Goal: Information Seeking & Learning: Learn about a topic

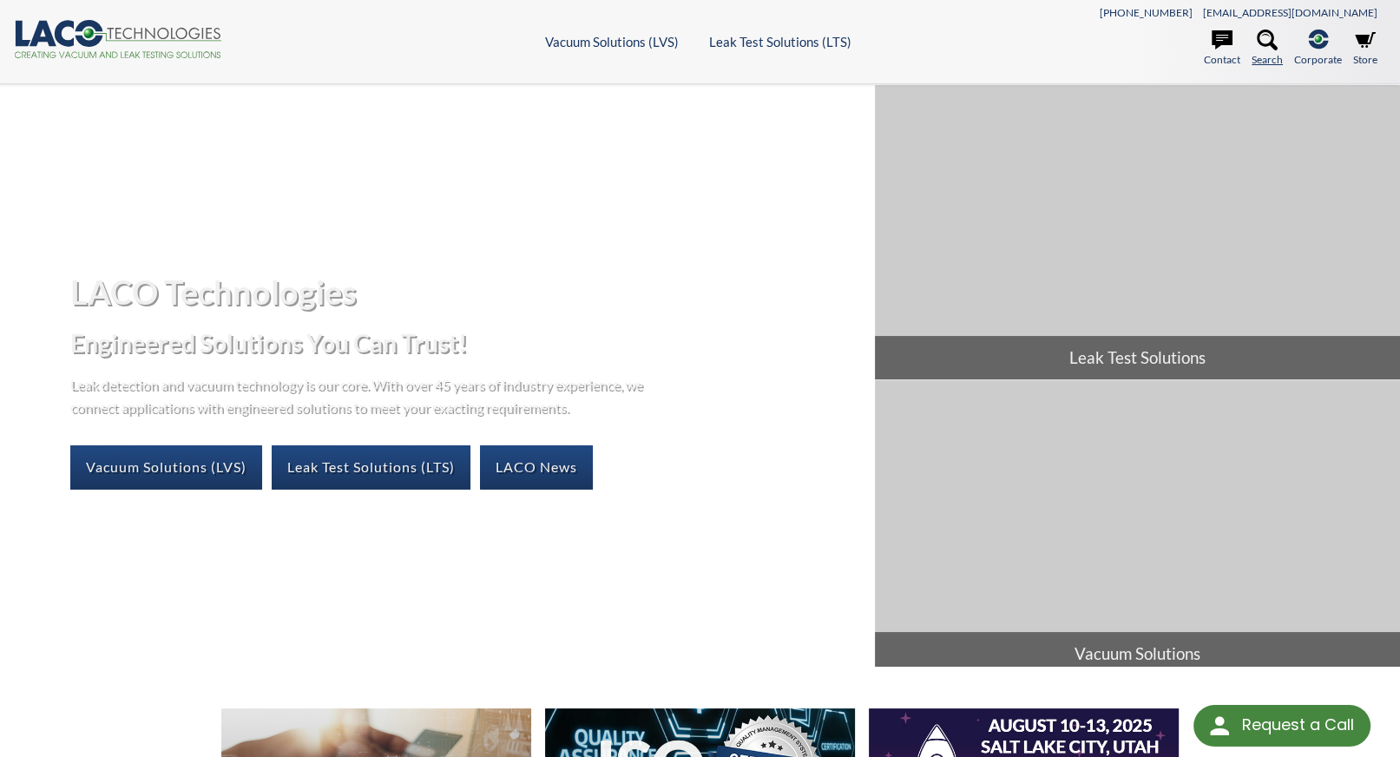
click at [1267, 39] on icon at bounding box center [1266, 40] width 21 height 21
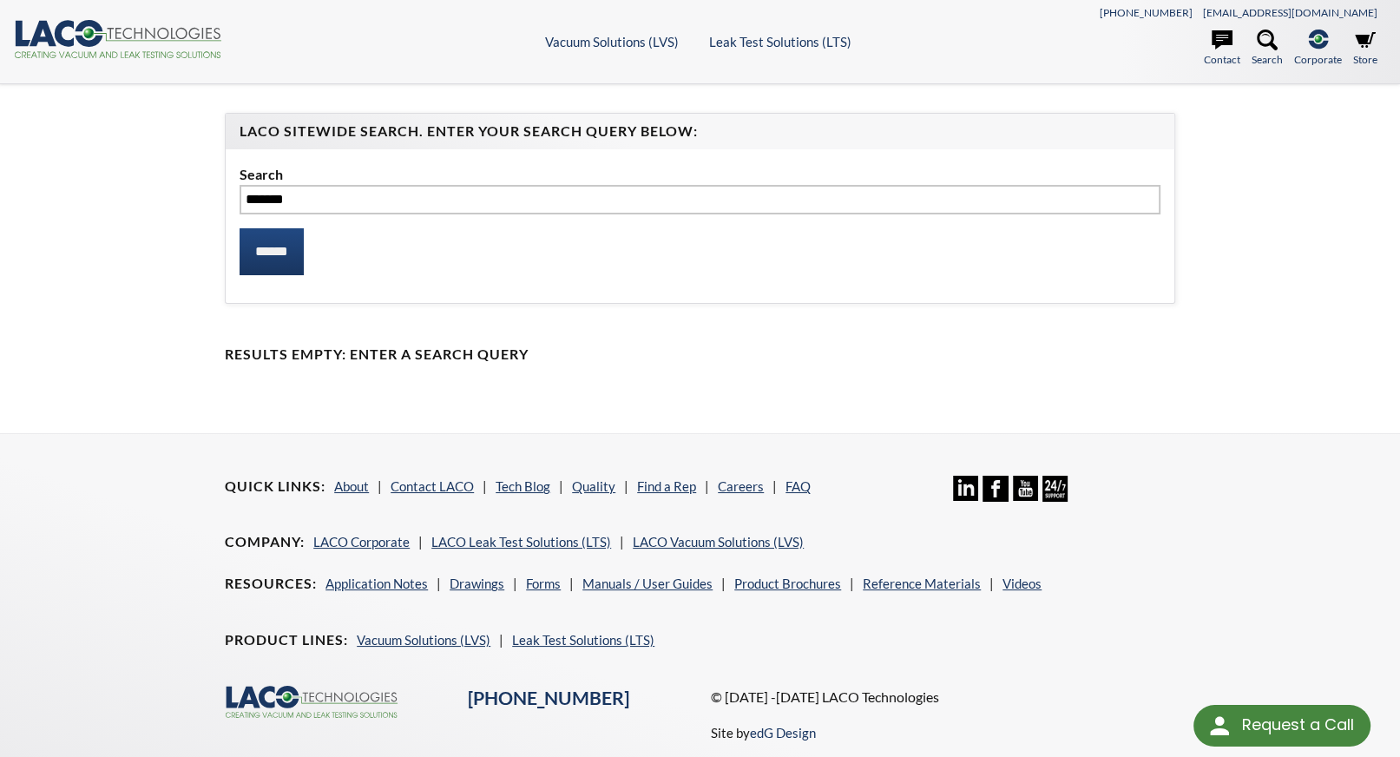
type input "*******"
click at [239, 228] on input "******" at bounding box center [271, 251] width 64 height 47
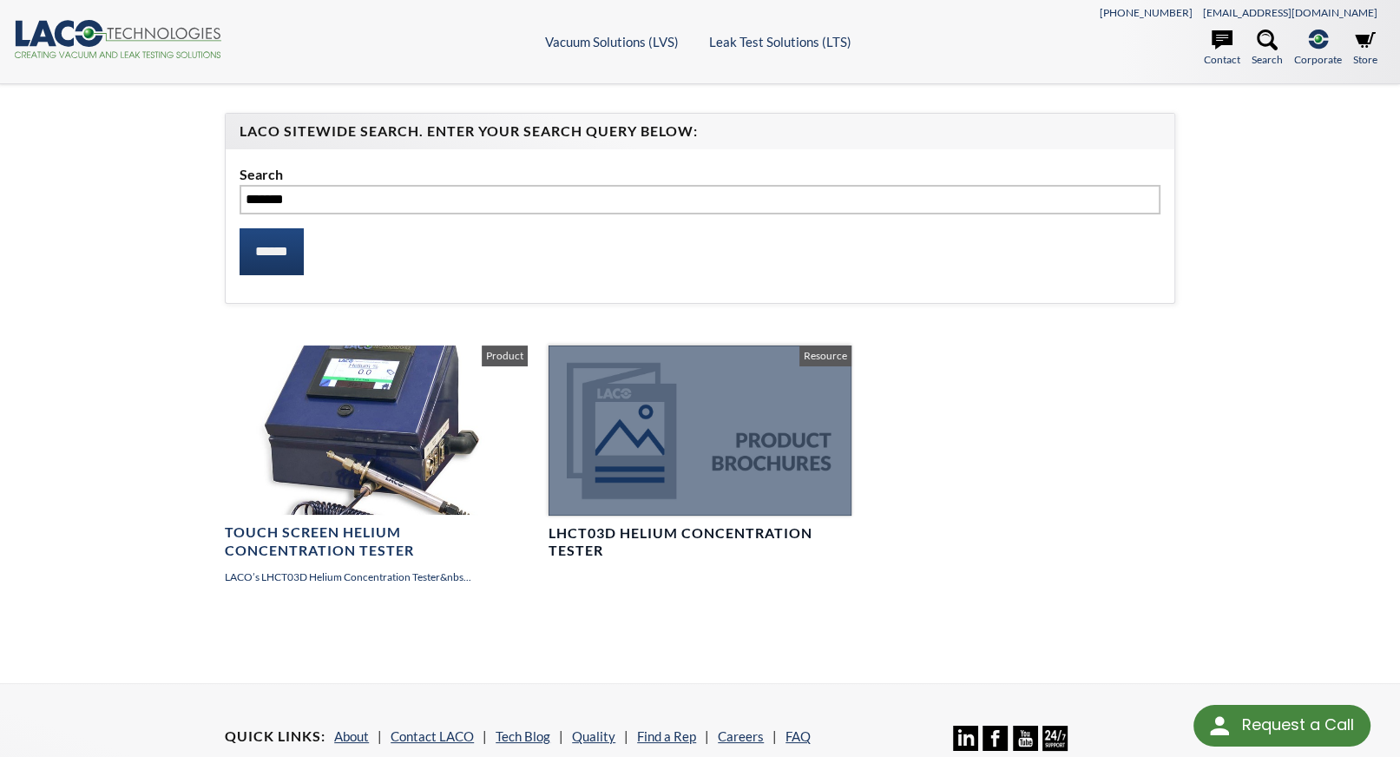
click at [635, 456] on div at bounding box center [699, 430] width 303 height 170
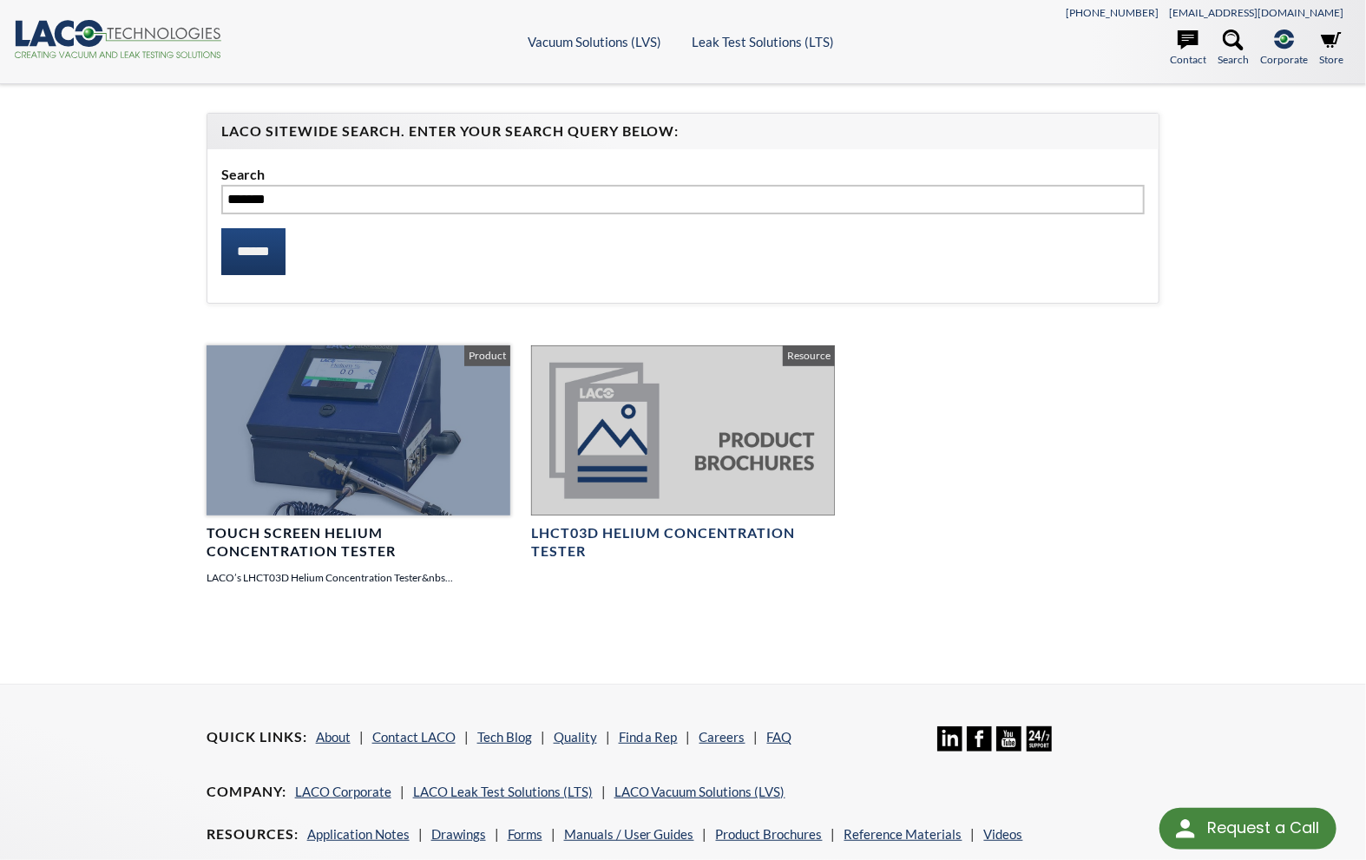
click at [337, 432] on div at bounding box center [359, 430] width 304 height 171
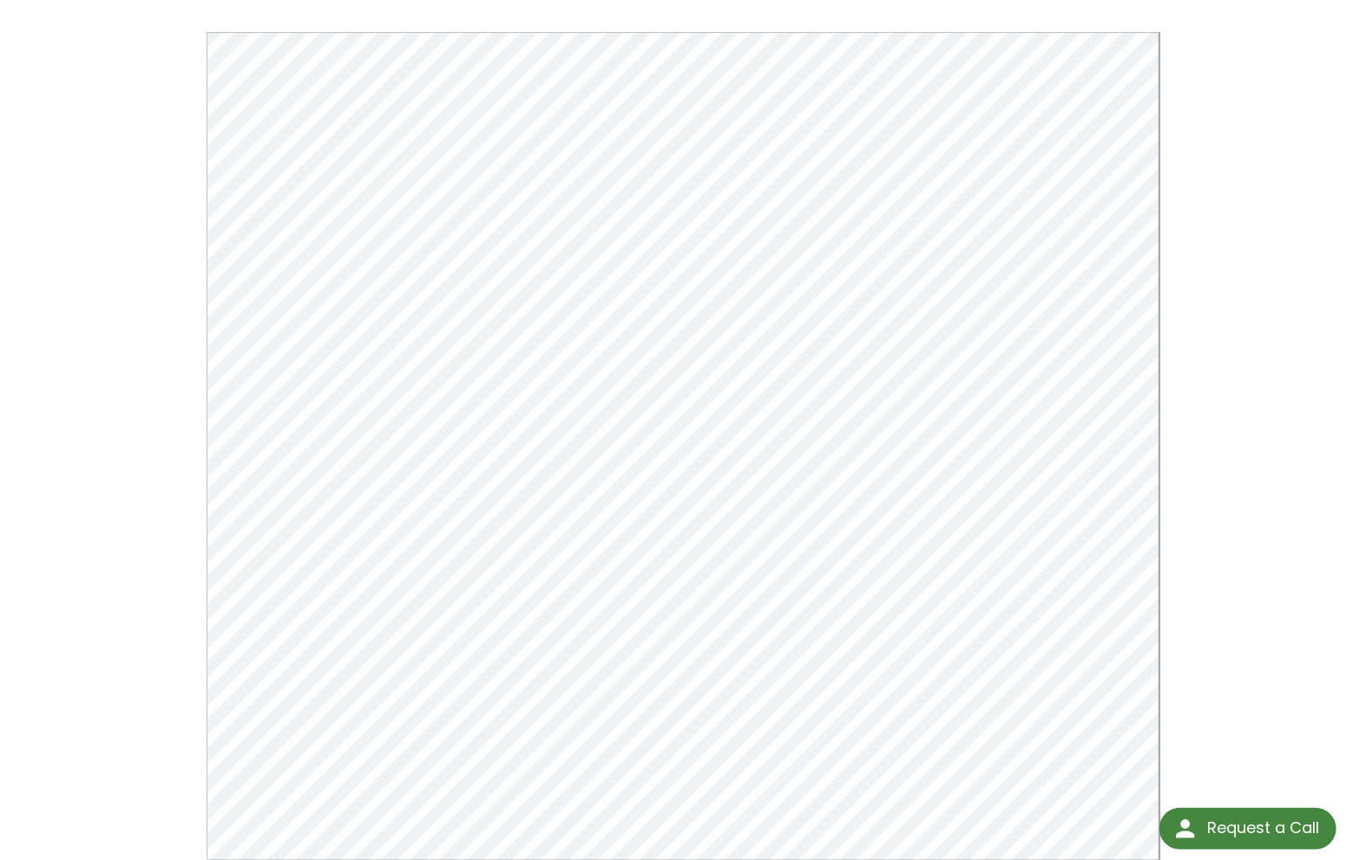
scroll to position [174, 0]
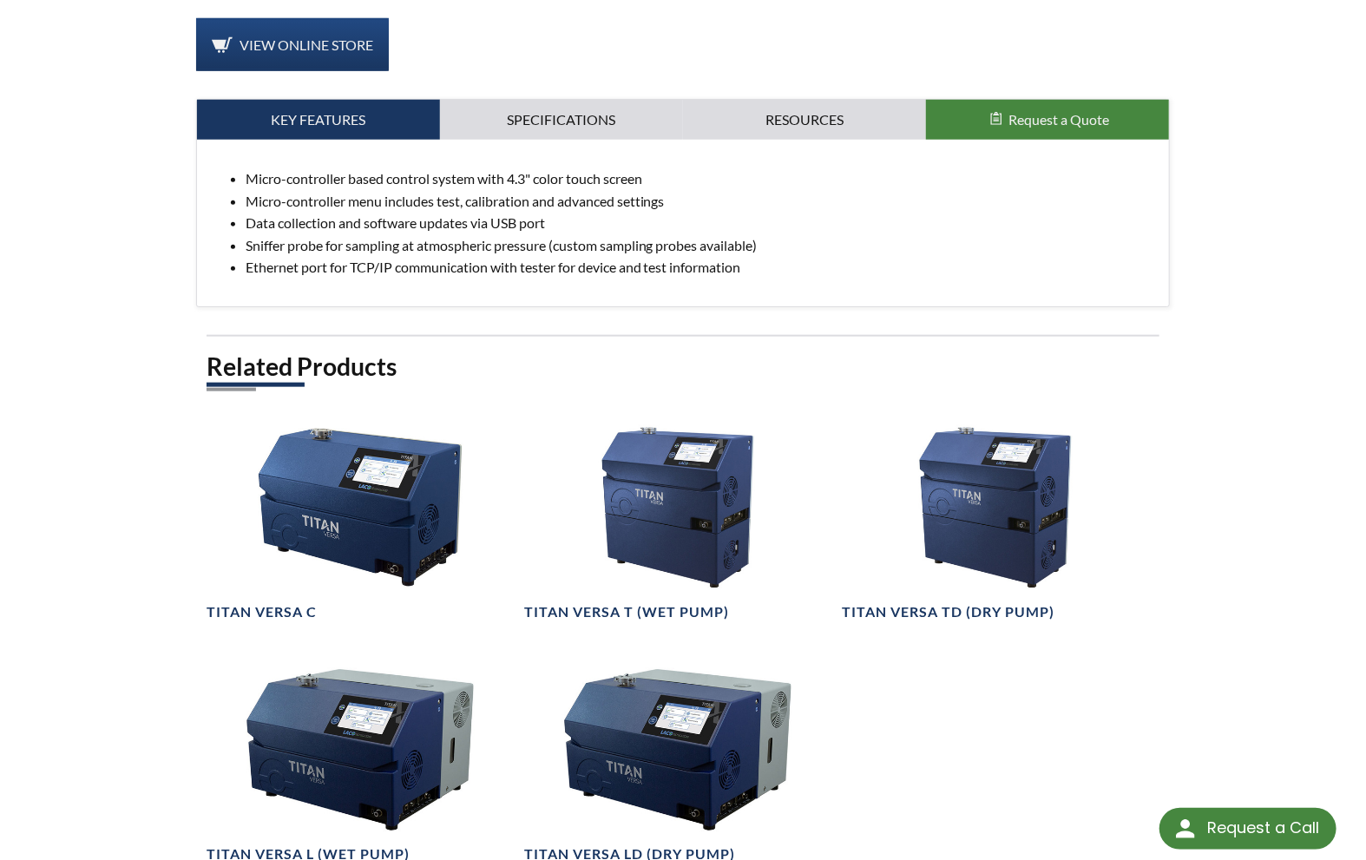
scroll to position [638, 0]
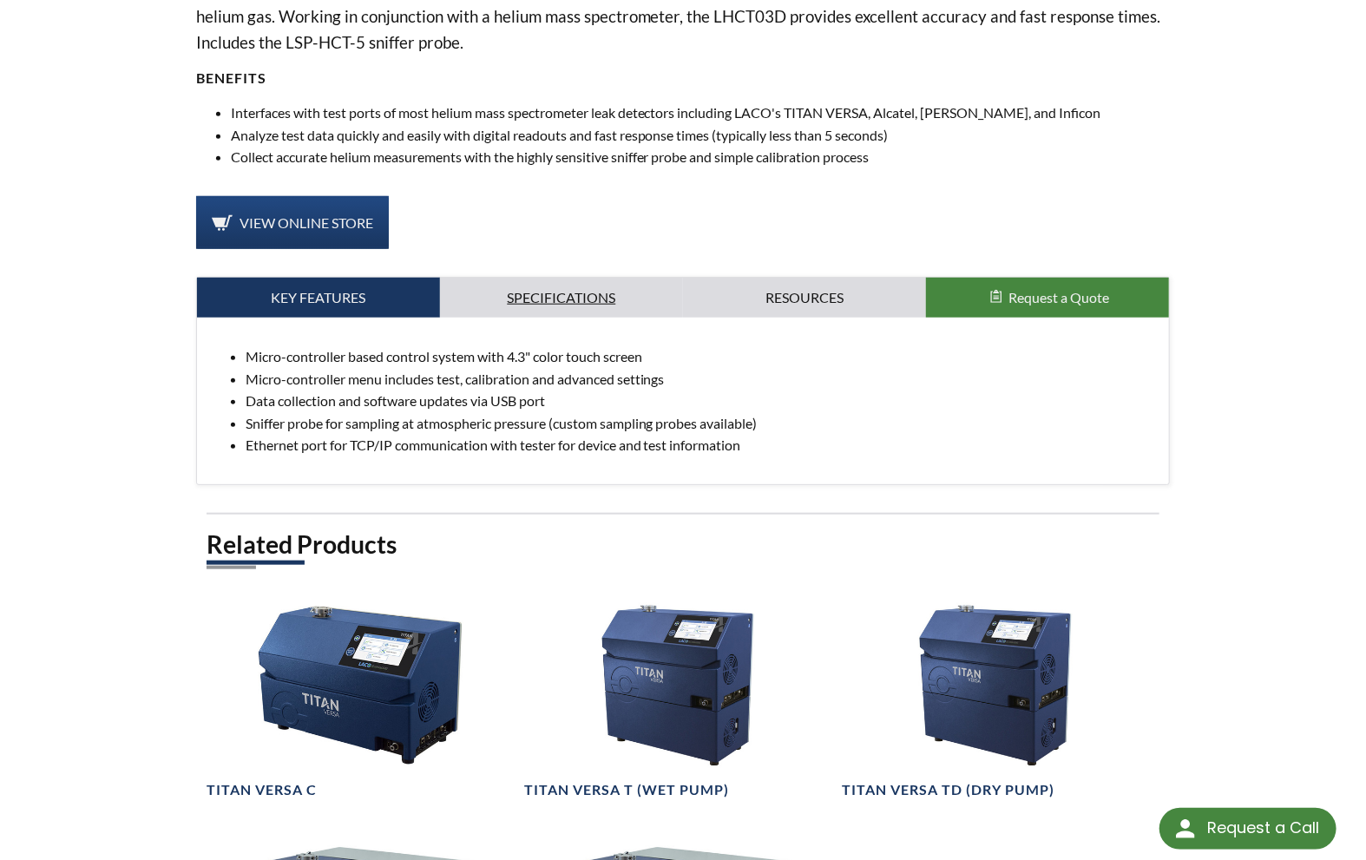
click at [565, 300] on link "Specifications" at bounding box center [561, 298] width 243 height 40
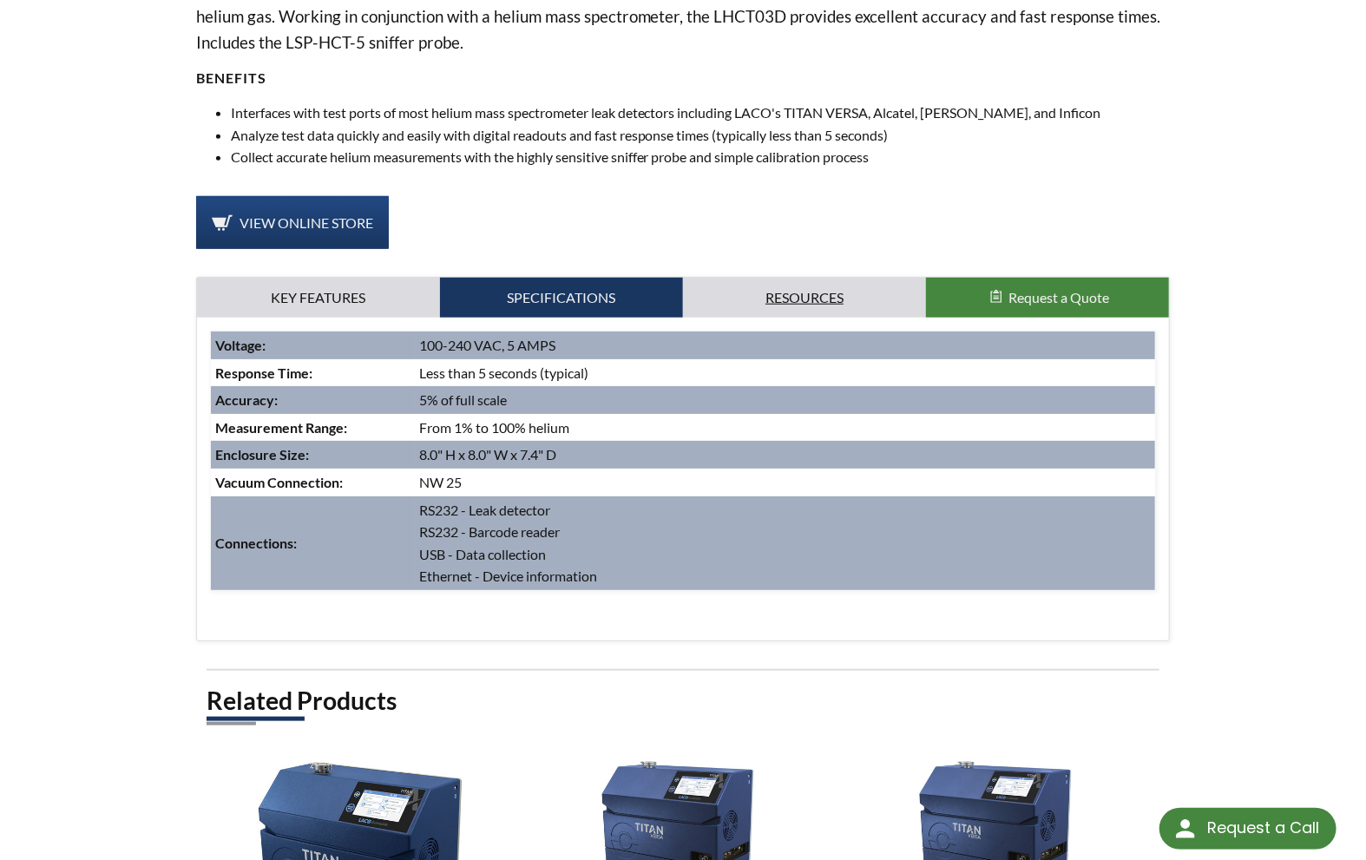
click at [764, 294] on link "Resources" at bounding box center [804, 298] width 243 height 40
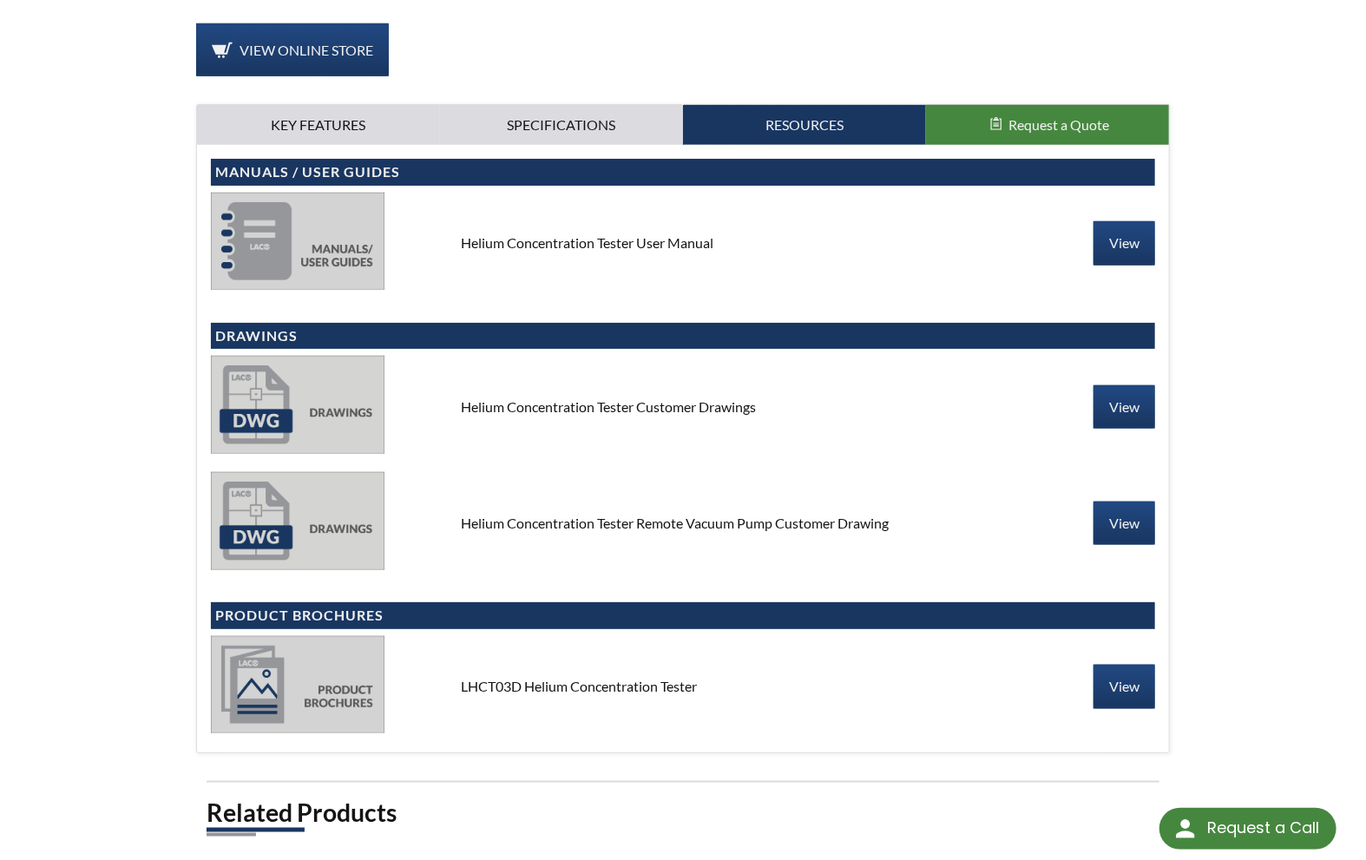
scroll to position [811, 0]
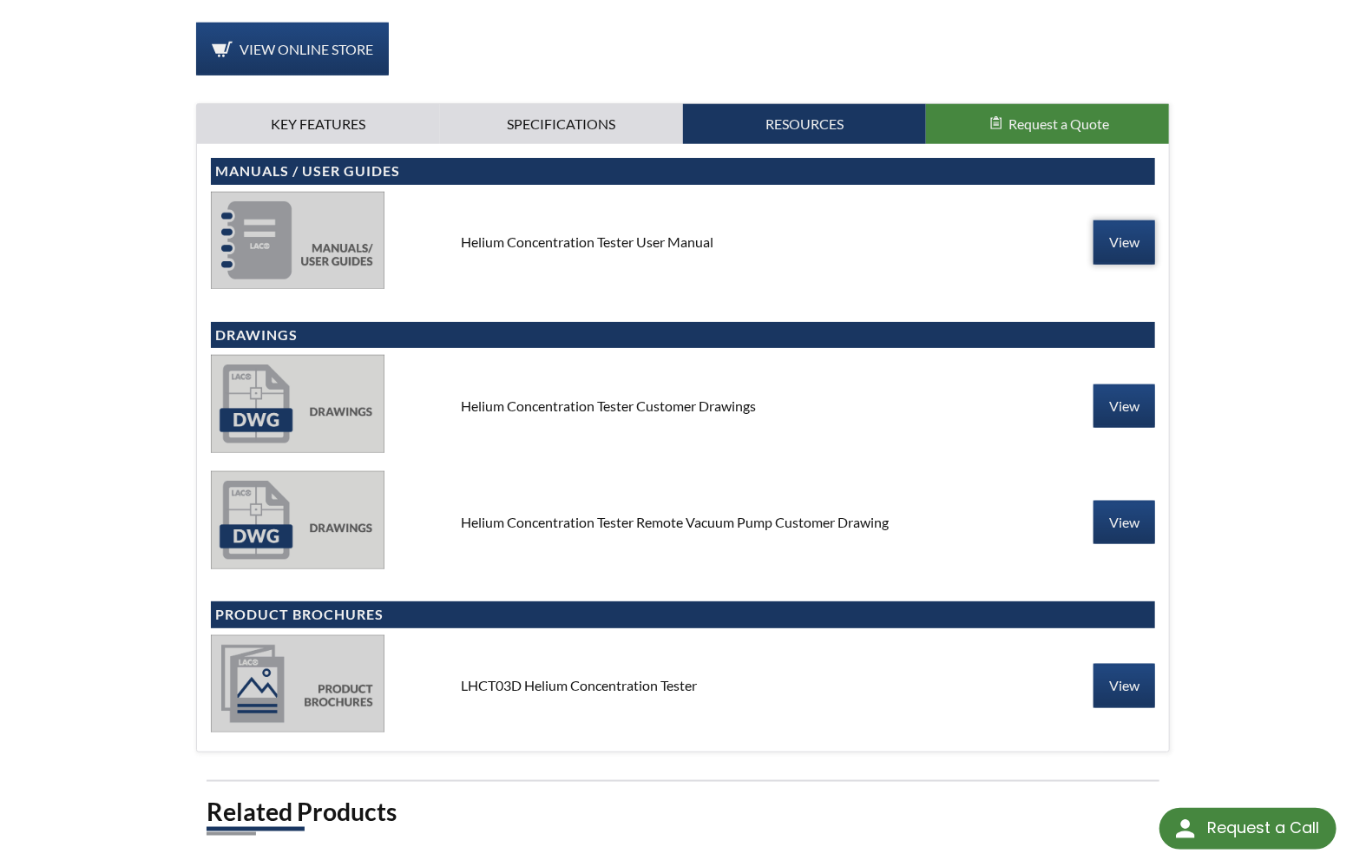
click at [1123, 248] on link "View" at bounding box center [1124, 241] width 62 height 43
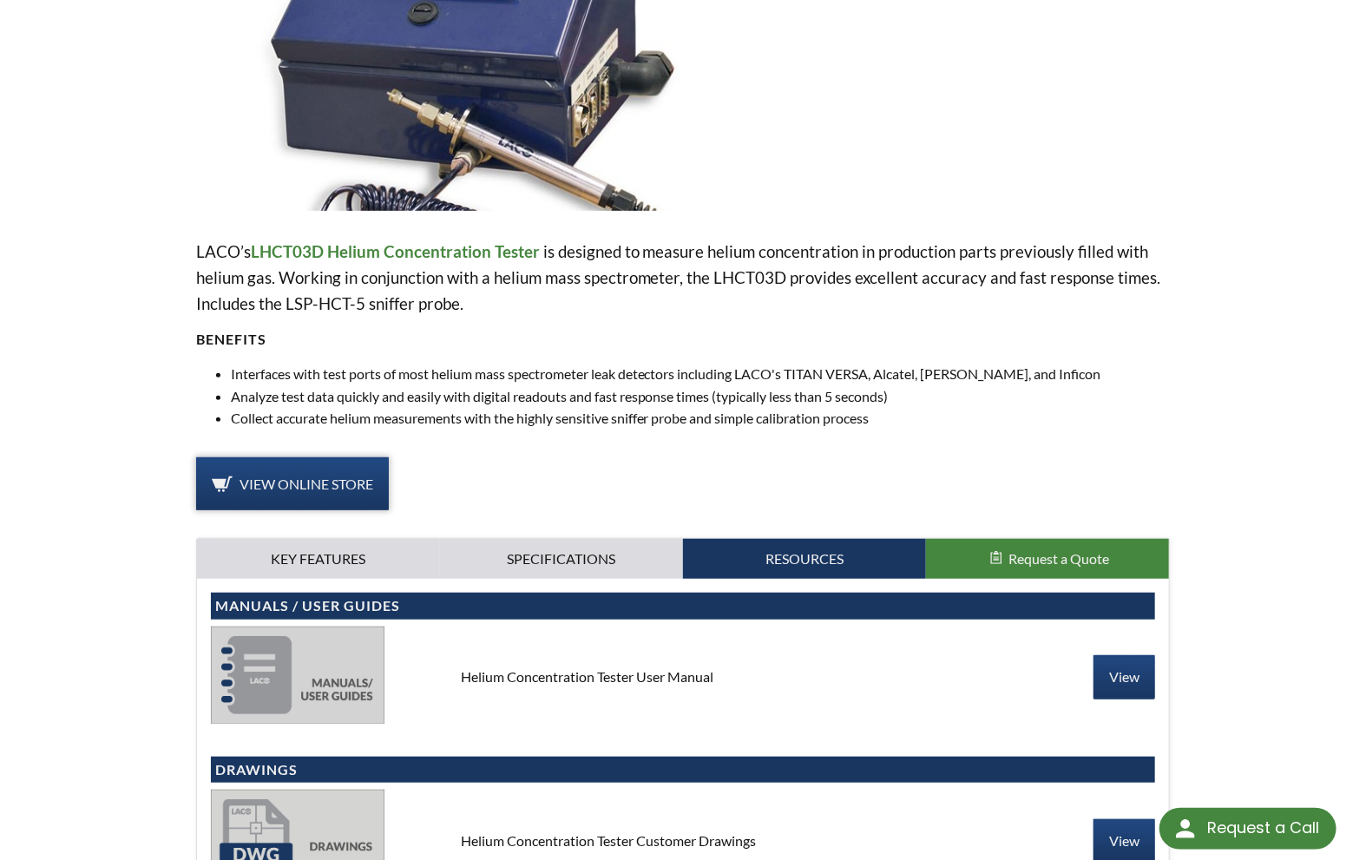
scroll to position [377, 0]
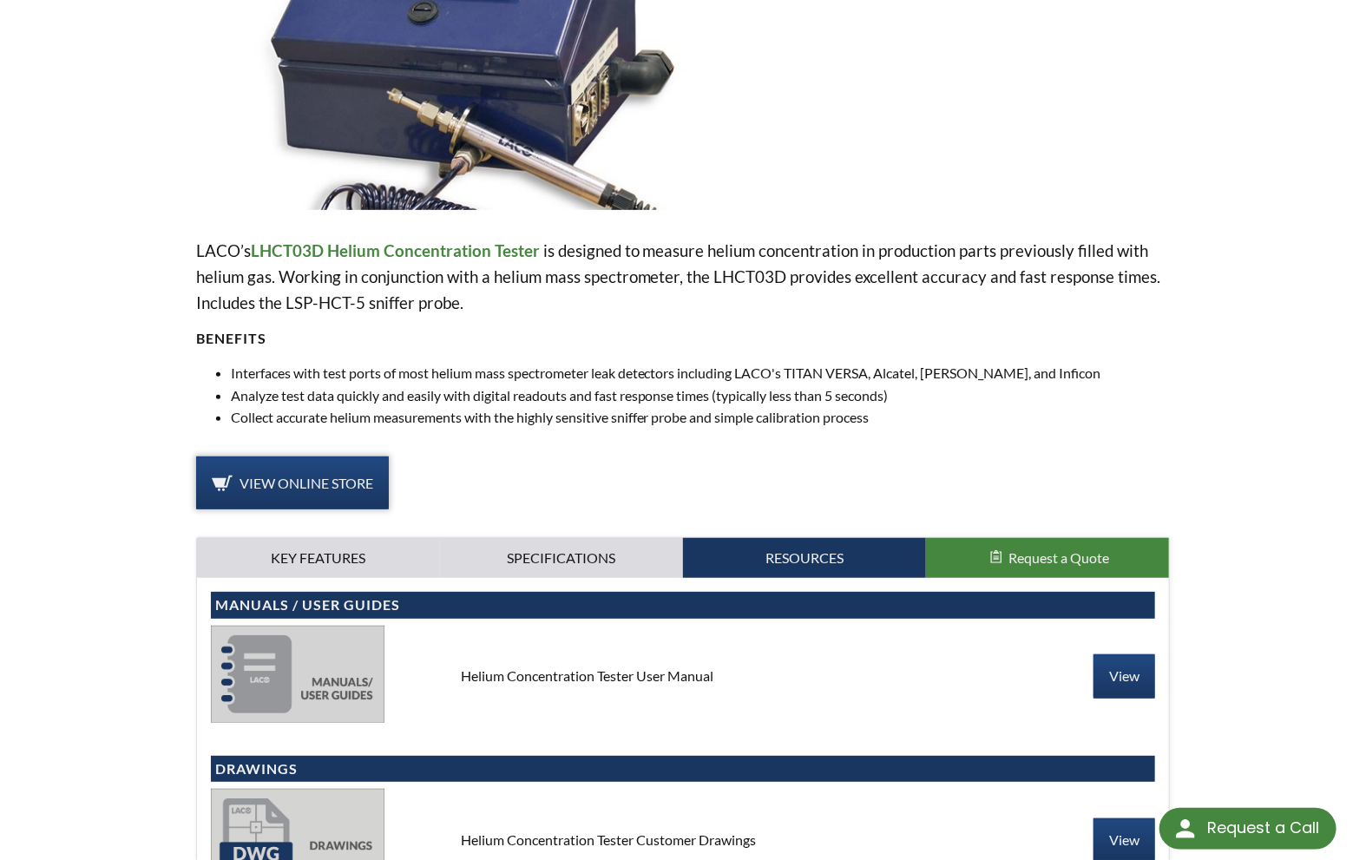
click at [288, 480] on span "View Online Store" at bounding box center [306, 483] width 134 height 16
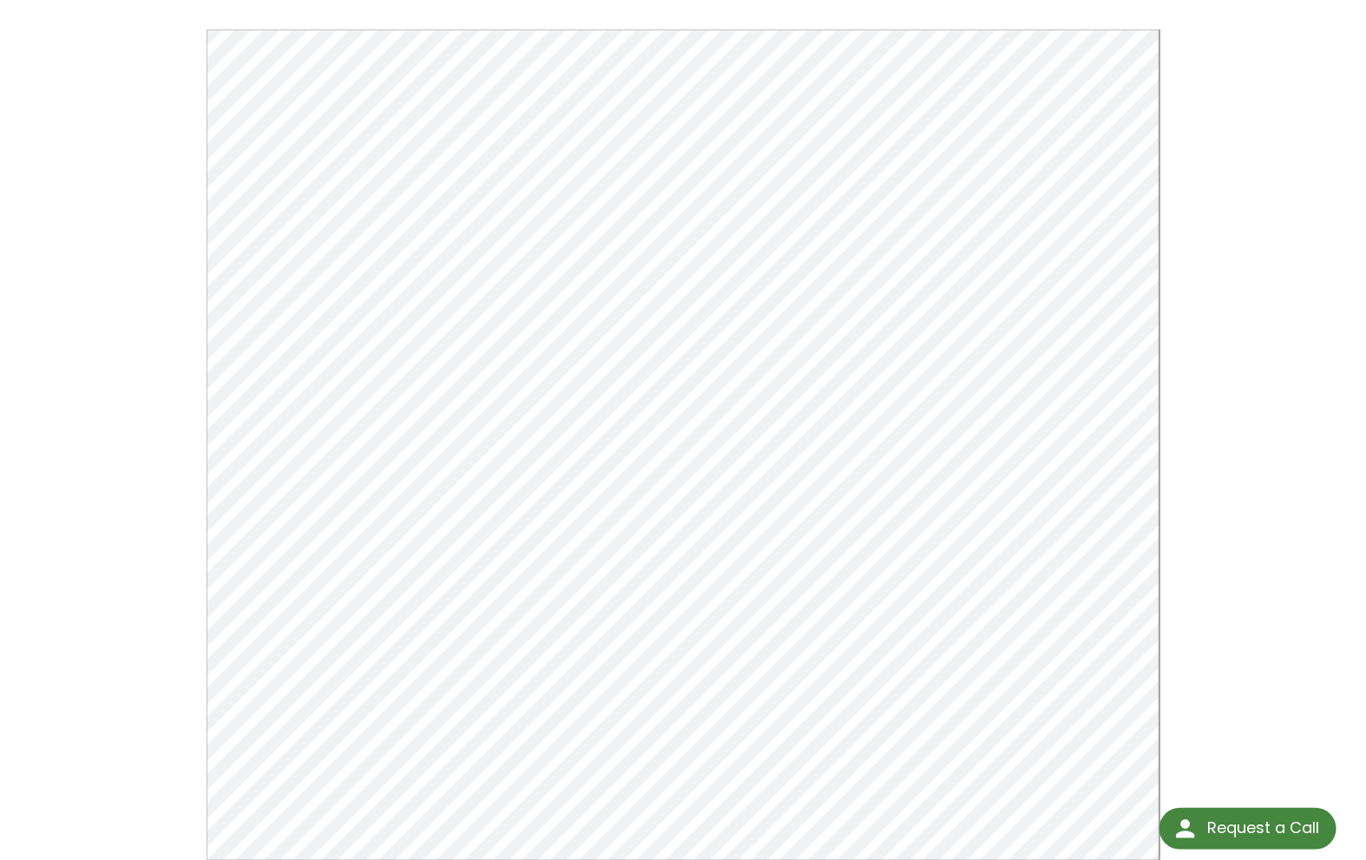
scroll to position [174, 0]
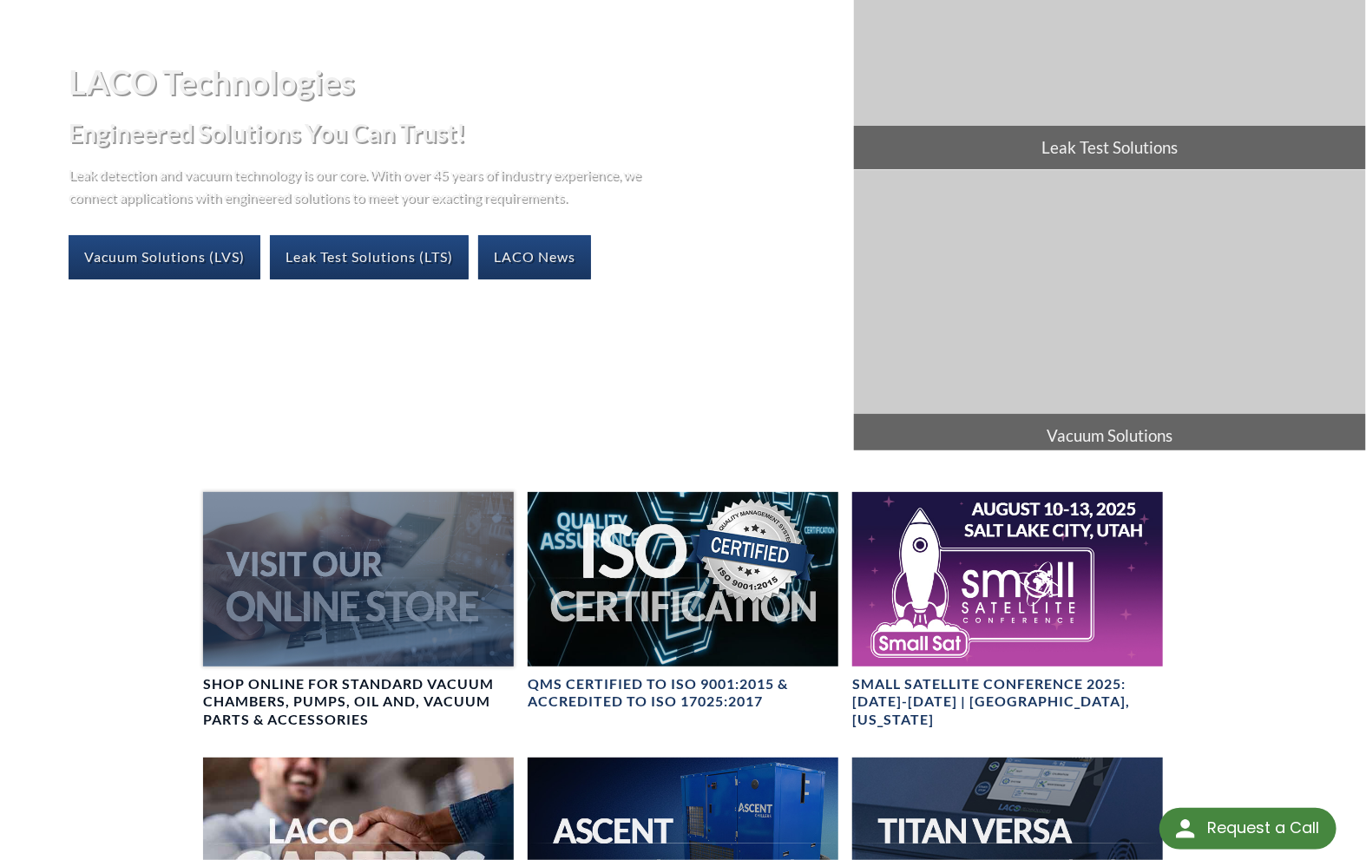
scroll to position [521, 0]
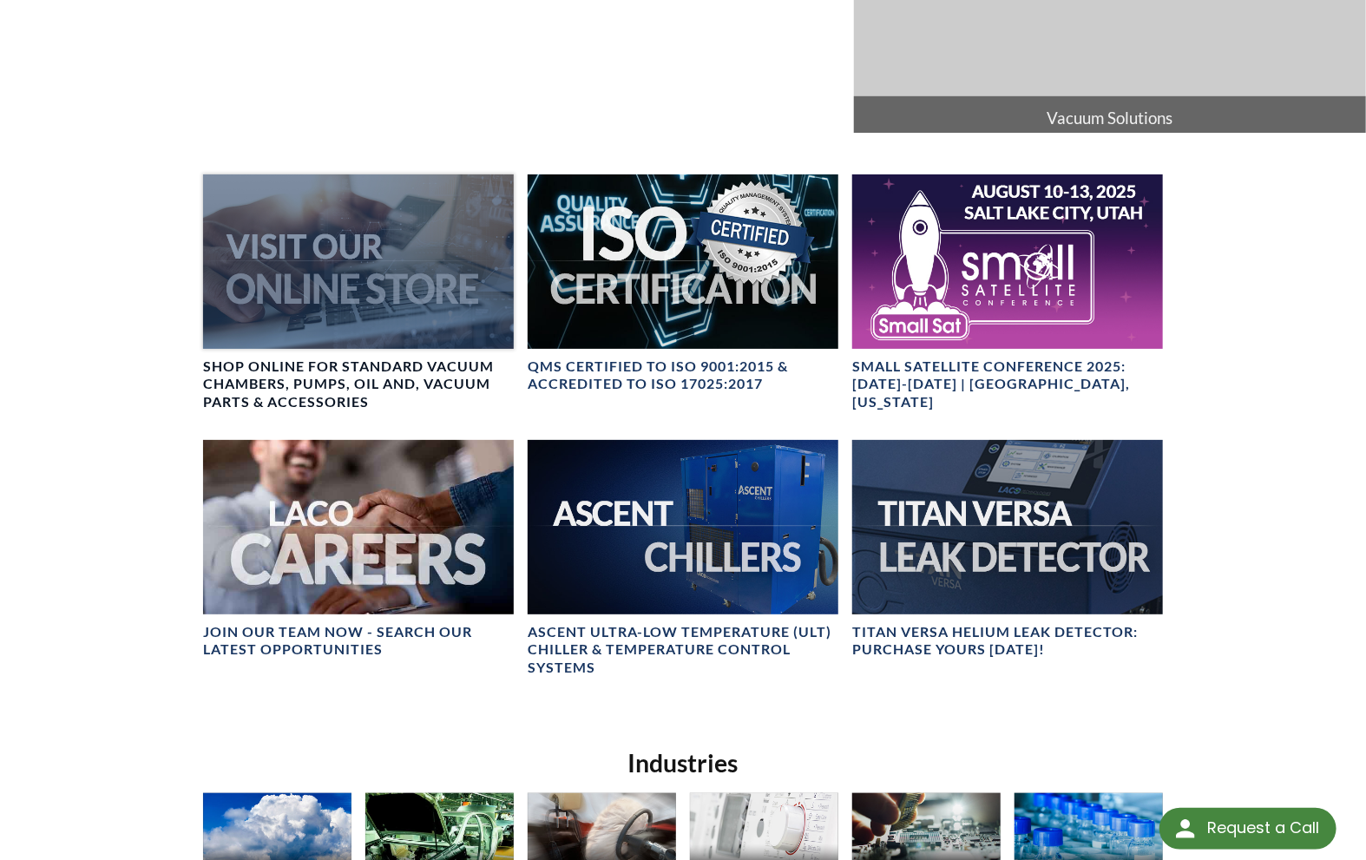
click at [331, 298] on div at bounding box center [358, 261] width 311 height 174
